Goal: Understand process/instructions: Learn how to perform a task or action

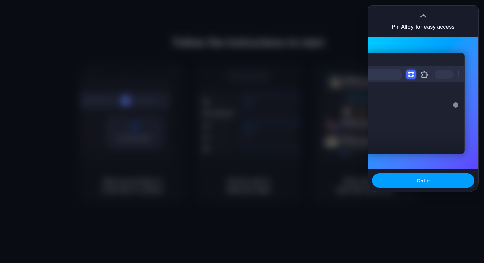
click at [416, 180] on button "Got it" at bounding box center [423, 180] width 102 height 14
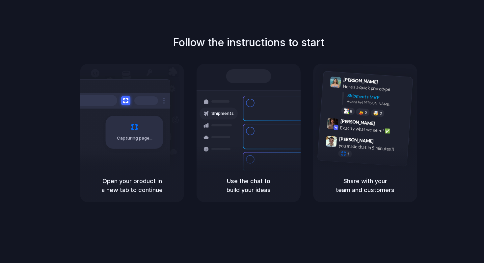
click at [131, 127] on div "Capturing page" at bounding box center [135, 132] width 58 height 33
click at [145, 132] on div "Capturing page" at bounding box center [135, 132] width 58 height 33
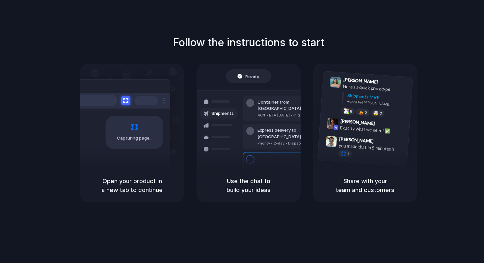
click at [255, 152] on div "Bulk order processing 8 pallets • Warehouse B • Packed" at bounding box center [287, 161] width 89 height 19
click at [358, 152] on div "1" at bounding box center [371, 155] width 66 height 12
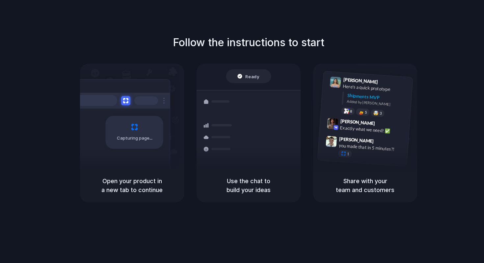
click at [158, 123] on div "Capturing page" at bounding box center [135, 132] width 58 height 33
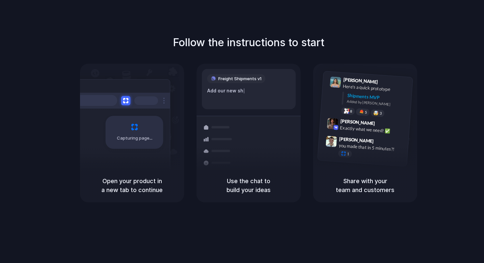
click at [167, 159] on div "Capturing page" at bounding box center [120, 129] width 99 height 101
click at [246, 156] on div "Express delivery to [GEOGRAPHIC_DATA] Priority • 2-day • Dispatched" at bounding box center [287, 166] width 89 height 26
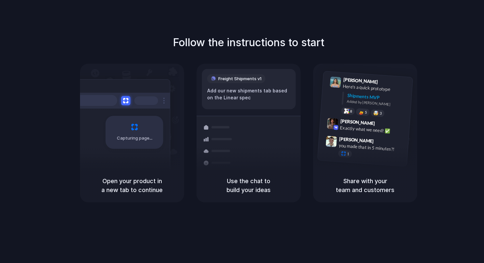
click at [394, 179] on h5 "Share with your team and customers" at bounding box center [365, 185] width 88 height 18
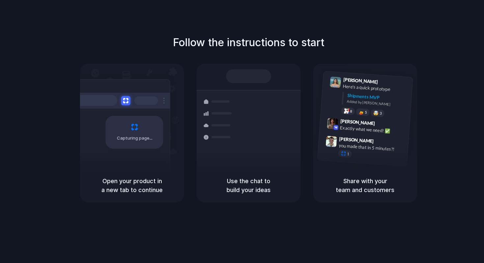
click at [394, 179] on h5 "Share with your team and customers" at bounding box center [365, 185] width 88 height 18
click at [344, 26] on div "Follow the instructions to start Capturing page Open your product in a new tab …" at bounding box center [248, 138] width 497 height 276
